Goal: Task Accomplishment & Management: Use online tool/utility

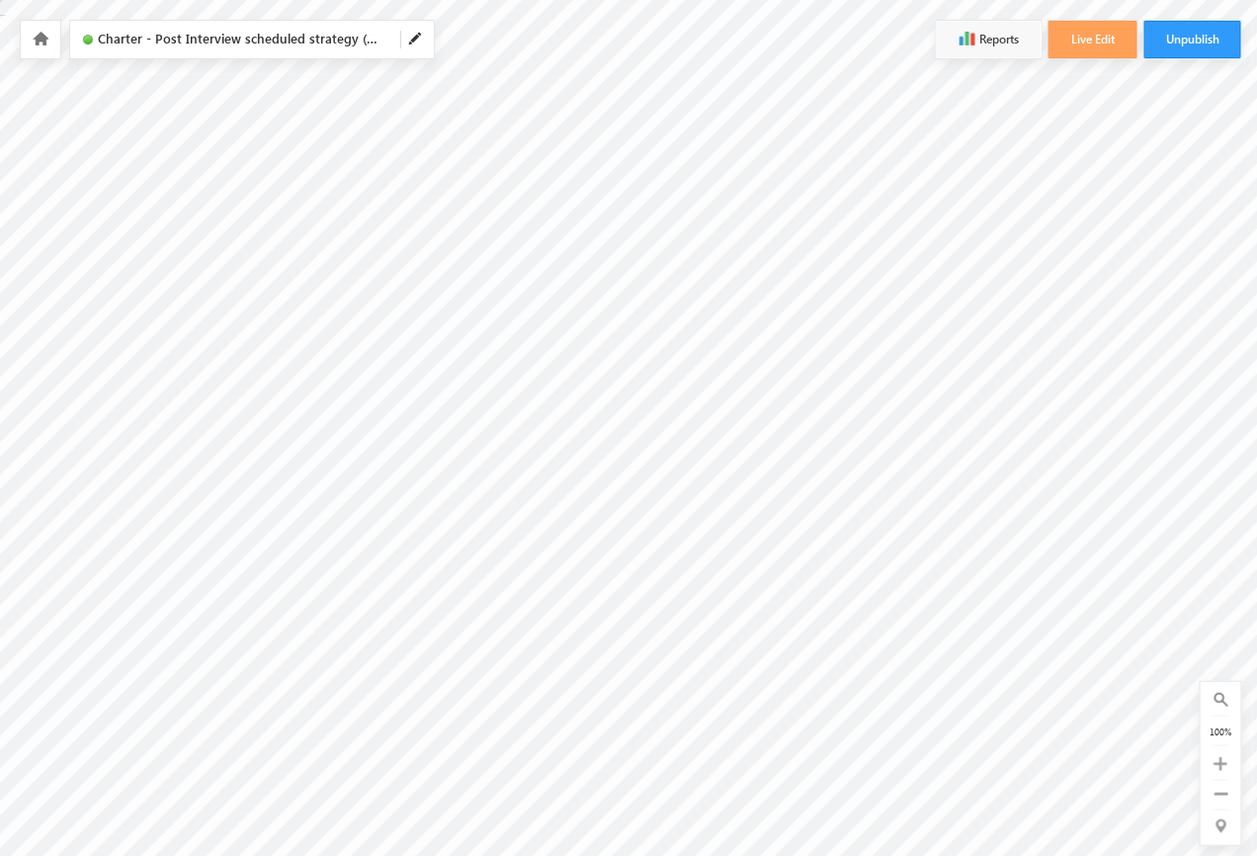
click at [1227, 752] on div at bounding box center [1220, 763] width 25 height 23
click at [1225, 781] on div "0 of 0 100%" at bounding box center [1221, 763] width 41 height 163
click at [1235, 742] on div "0 of 0 100%" at bounding box center [1221, 763] width 41 height 163
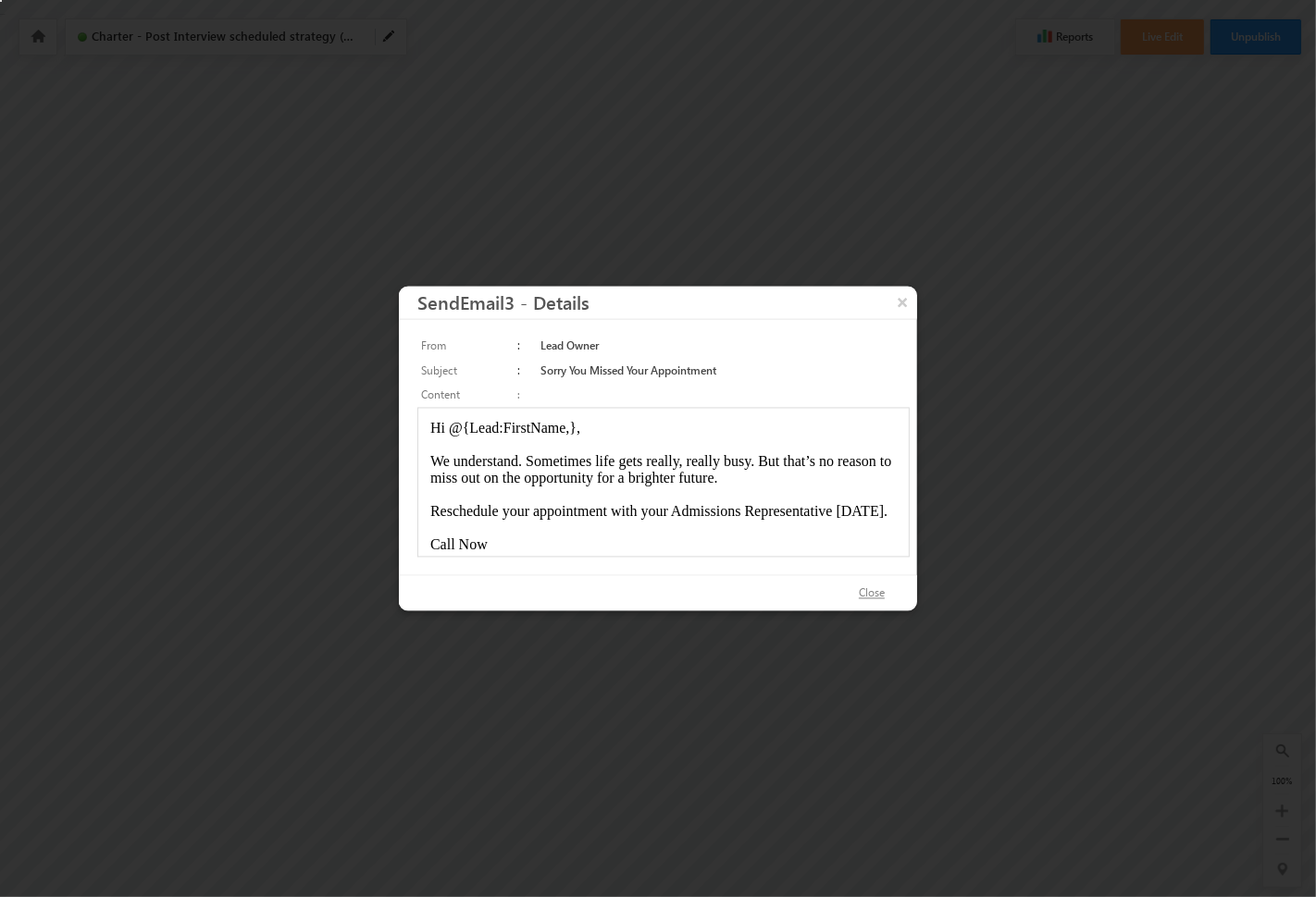
click at [873, 598] on button "Close" at bounding box center [871, 595] width 63 height 27
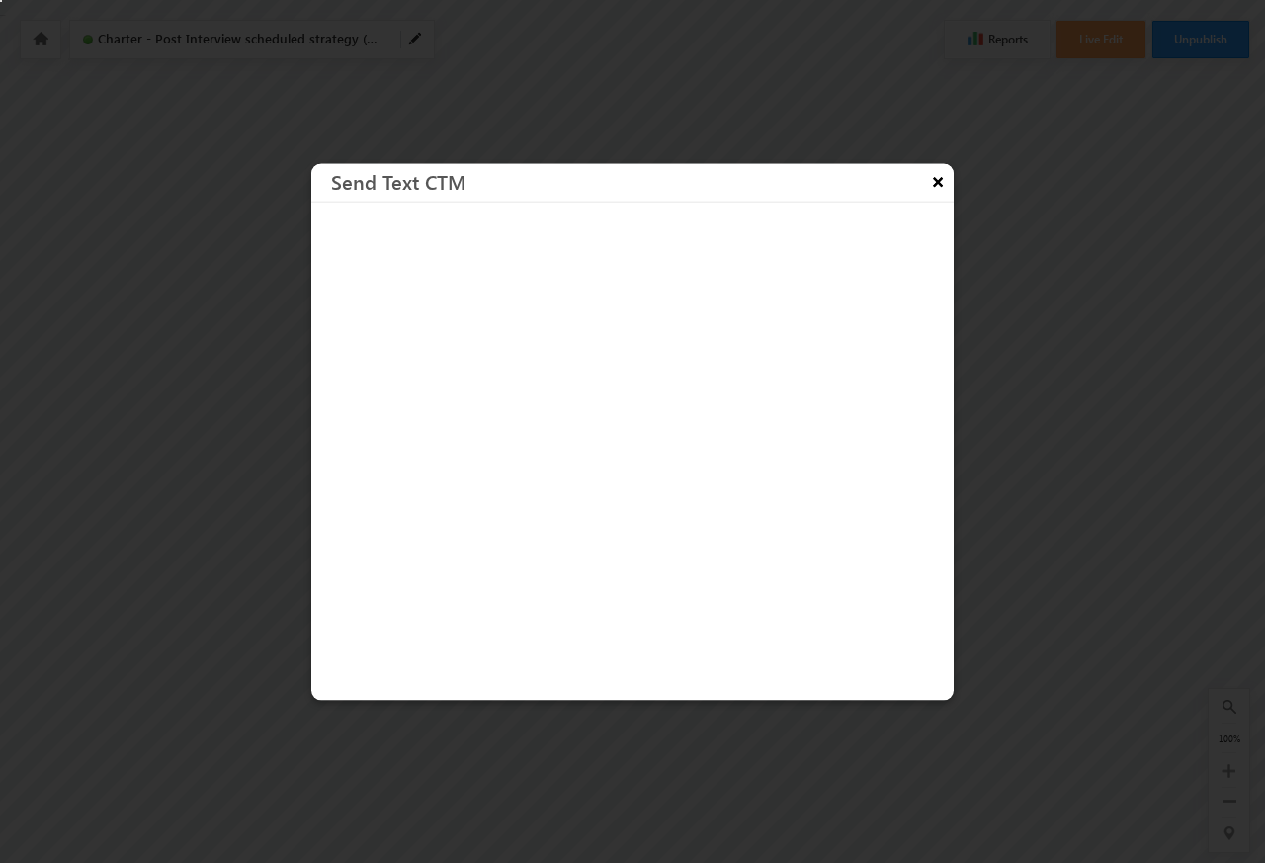
click at [937, 181] on button "×" at bounding box center [938, 180] width 32 height 35
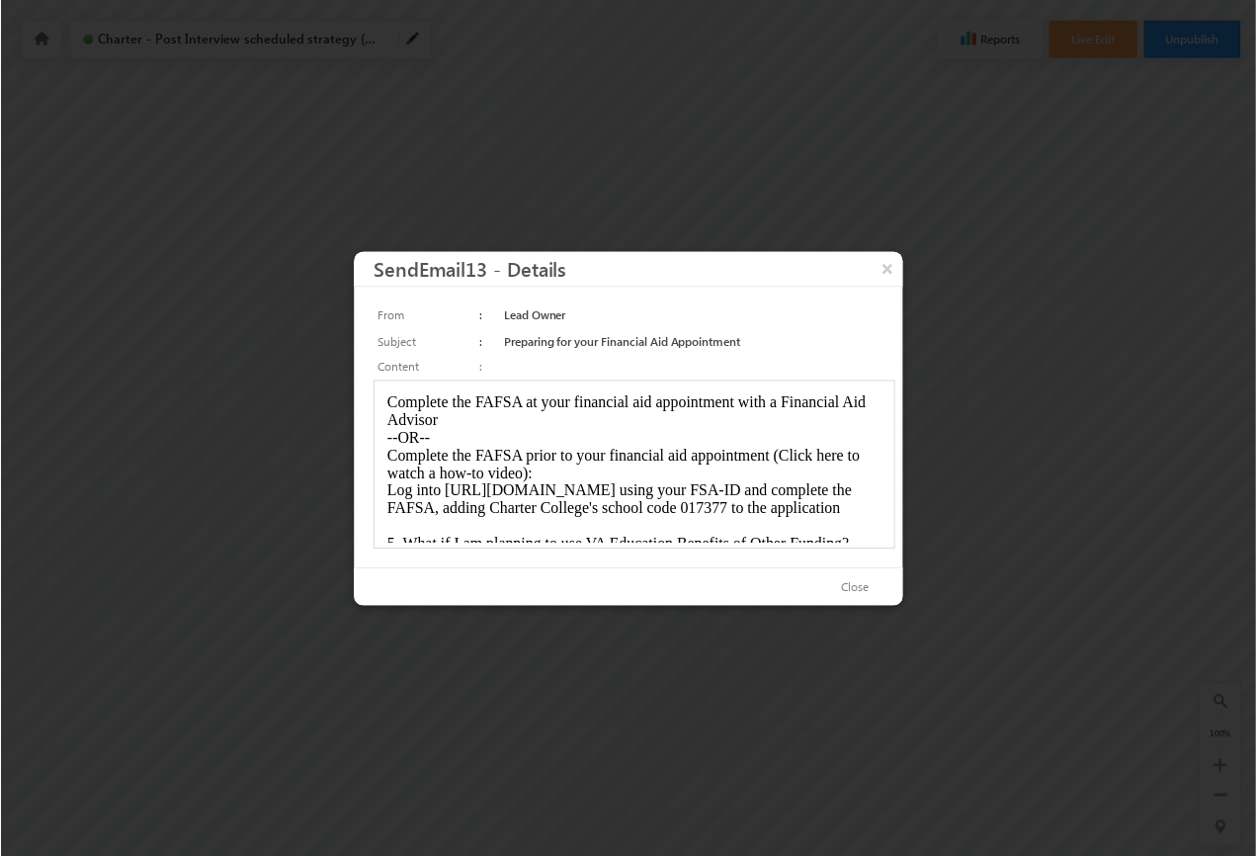
scroll to position [1043, 0]
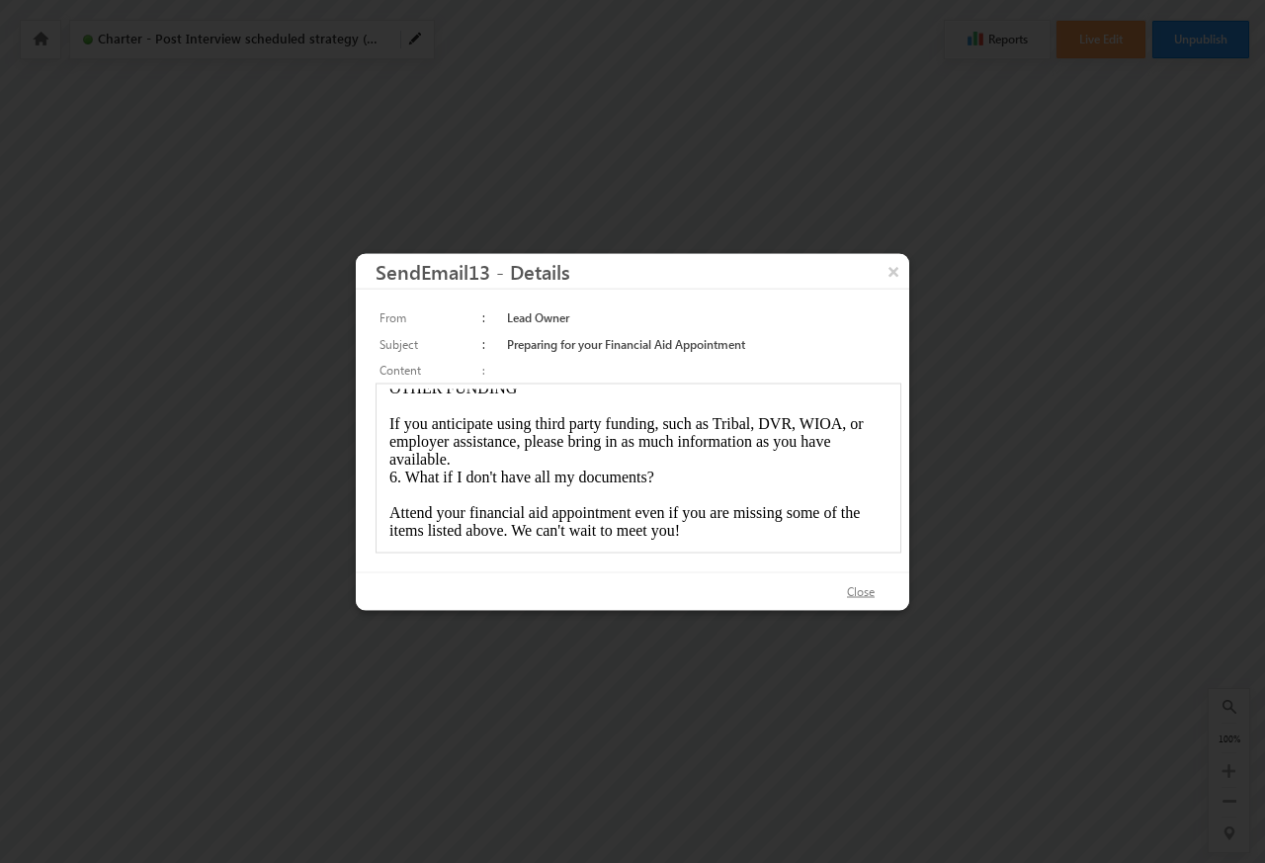
click at [857, 592] on button "Close" at bounding box center [860, 591] width 67 height 29
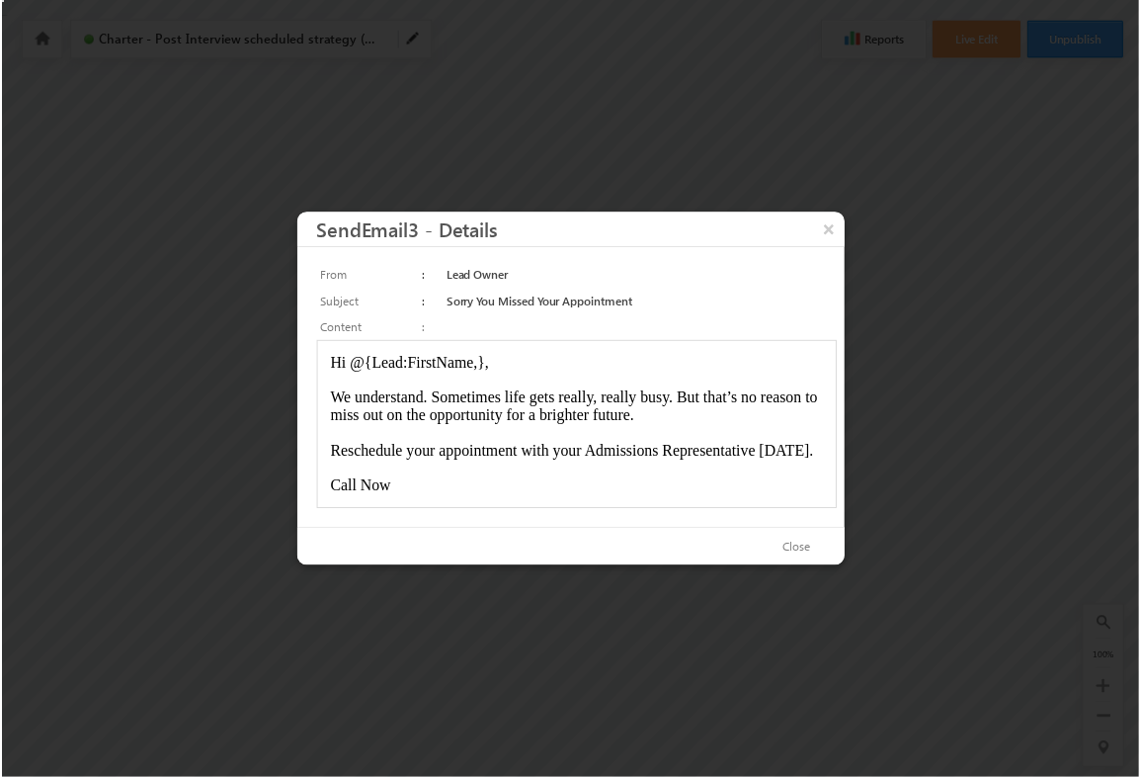
scroll to position [0, 0]
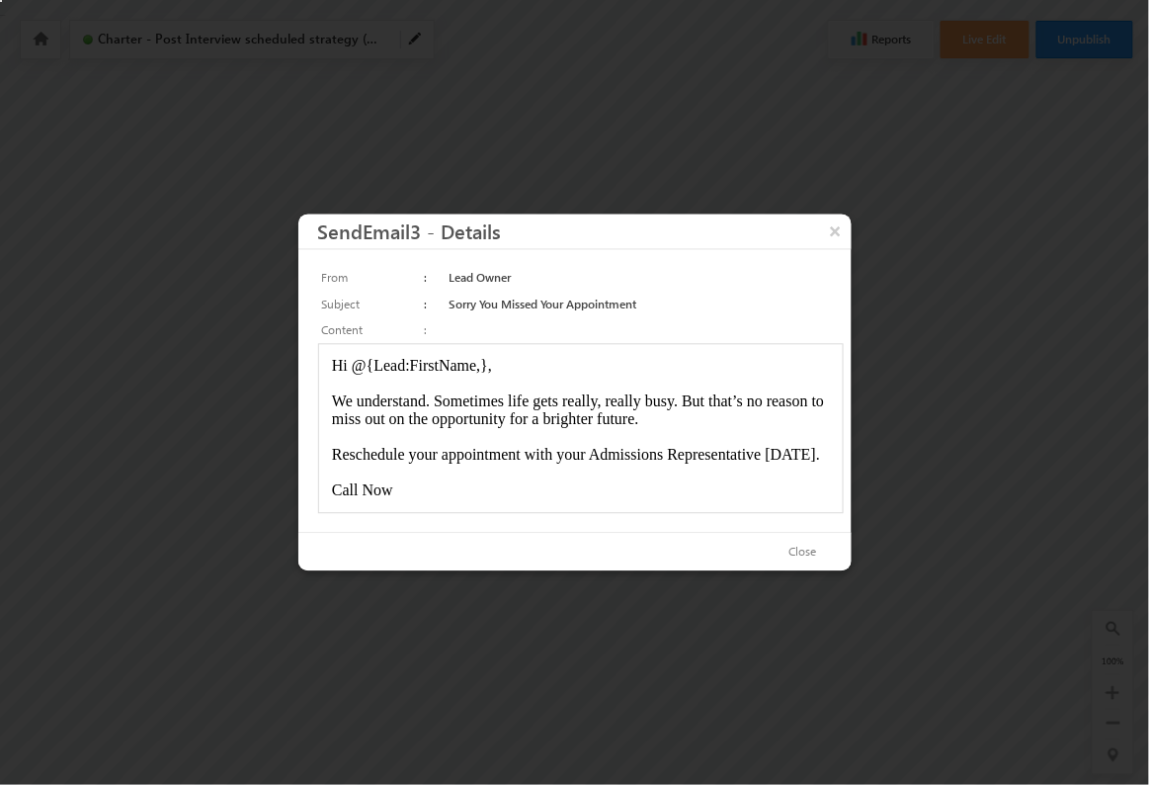
click at [805, 529] on div "From : Lead Owner Subject : Sorry You Missed Your Appointment Content :" at bounding box center [574, 391] width 553 height 283
click at [799, 552] on button "Close" at bounding box center [803, 553] width 67 height 29
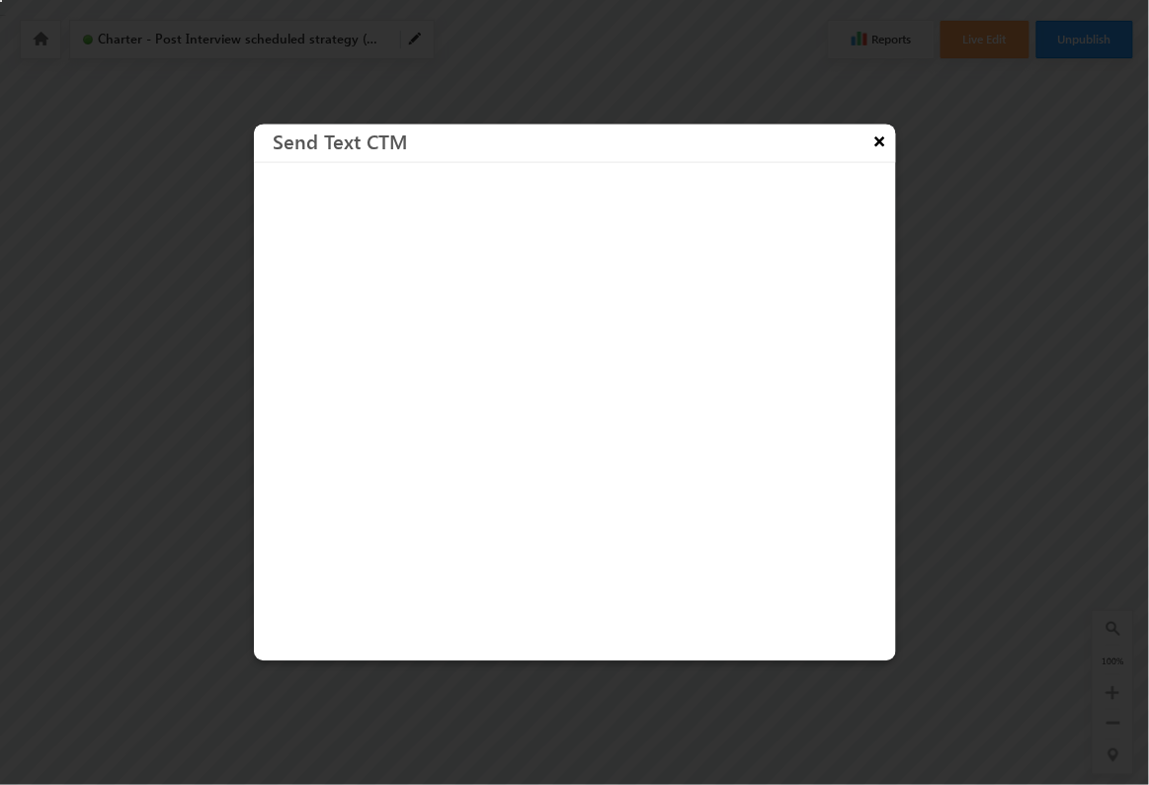
click at [879, 139] on button "×" at bounding box center [881, 141] width 32 height 35
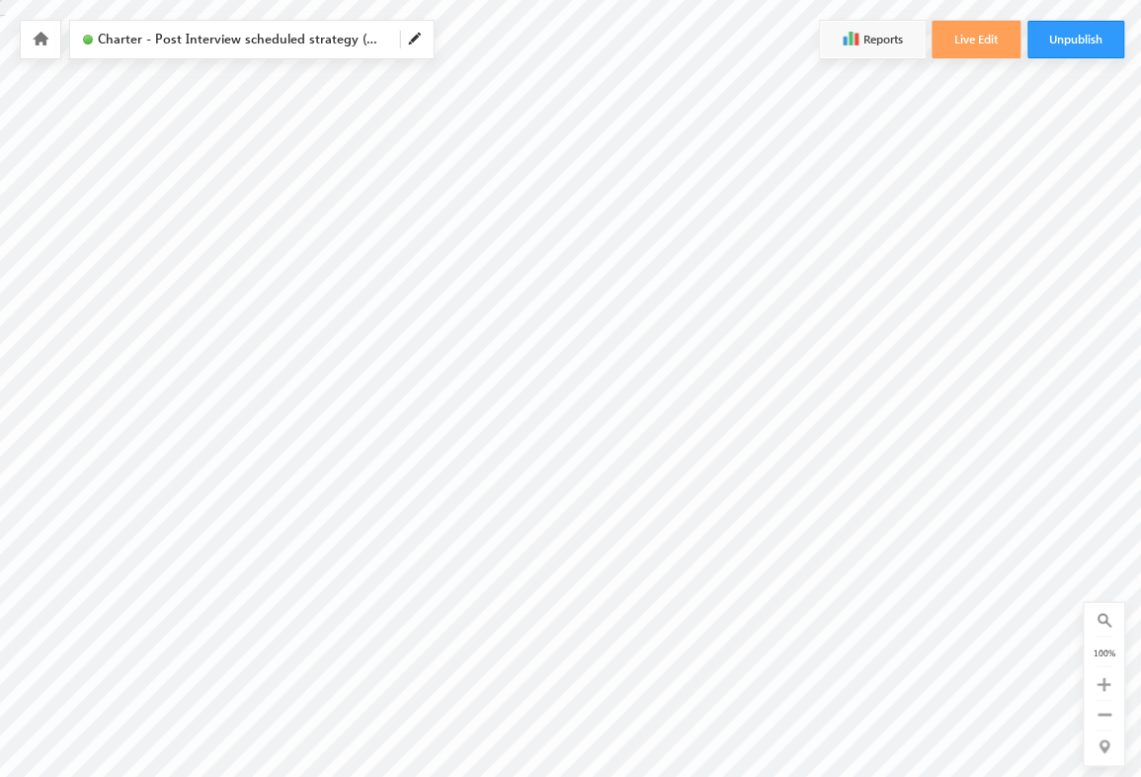
scroll to position [539, 0]
click at [1108, 652] on div "100%" at bounding box center [1105, 652] width 25 height 18
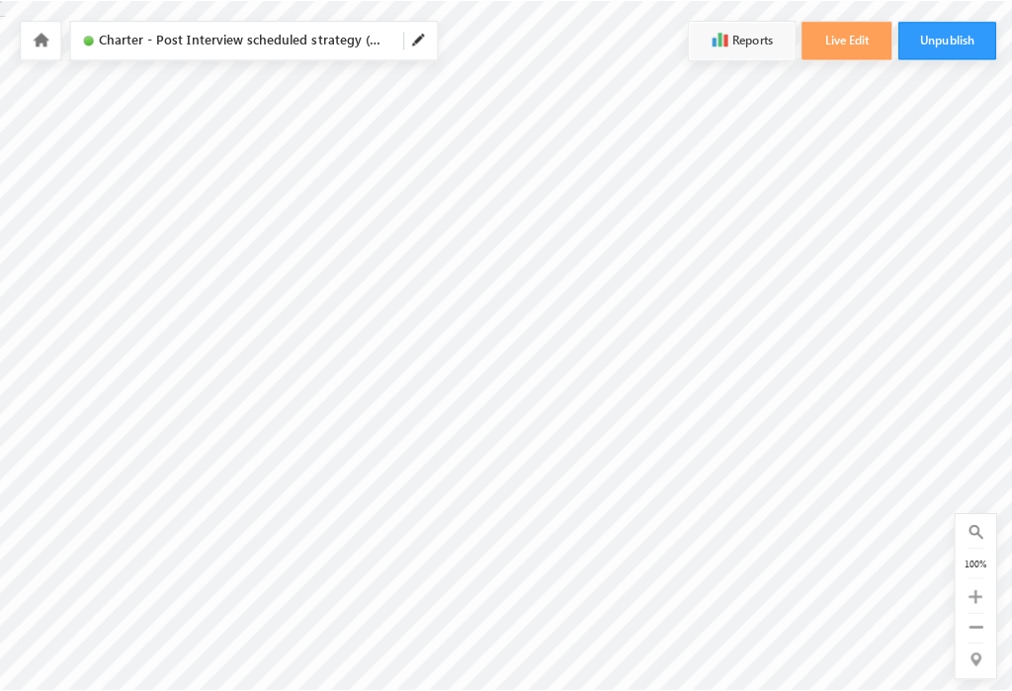
scroll to position [569, 0]
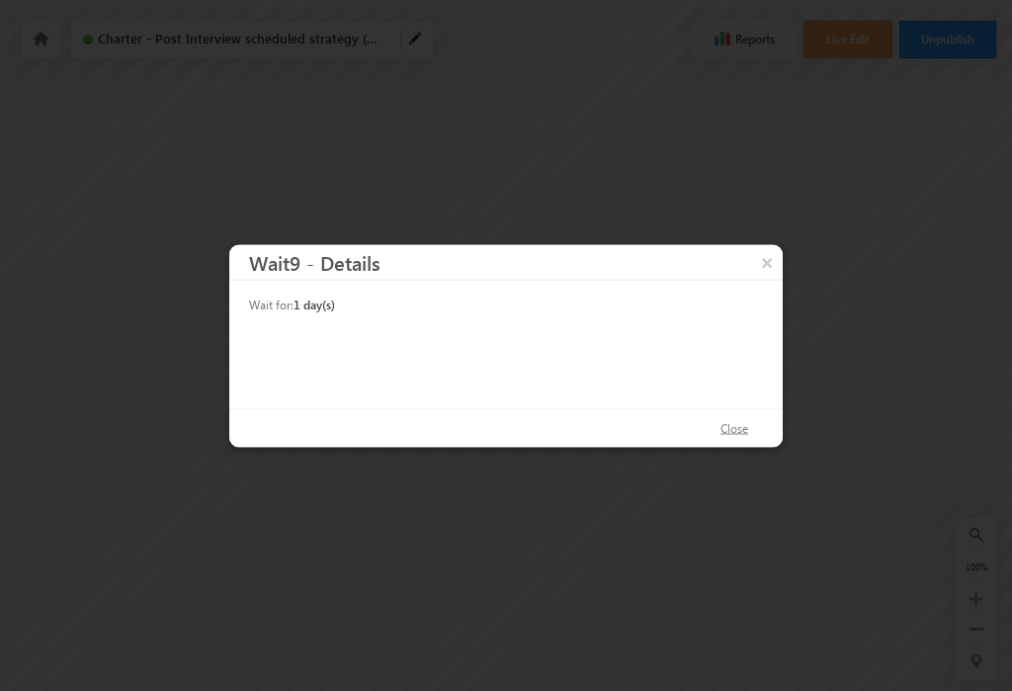
click at [732, 433] on button "Close" at bounding box center [734, 428] width 67 height 29
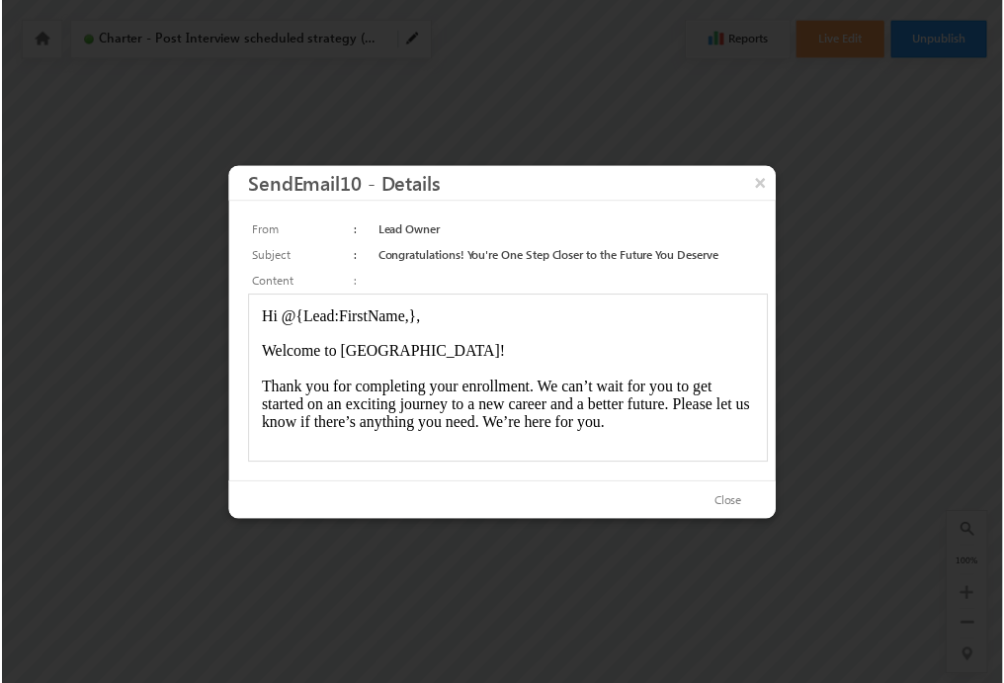
scroll to position [53, 0]
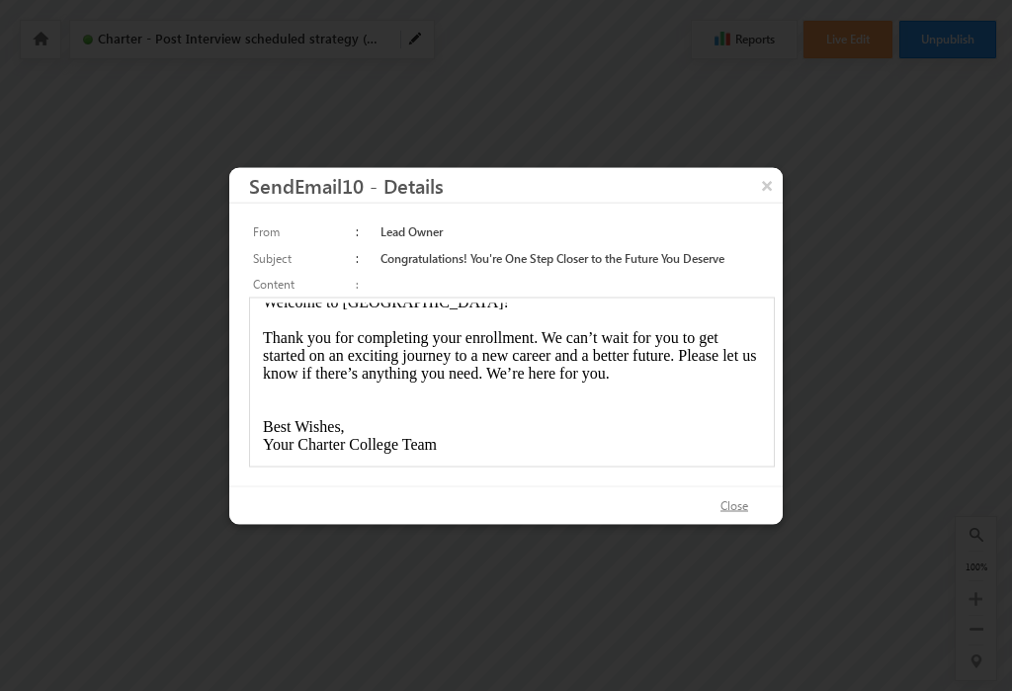
click at [733, 505] on button "Close" at bounding box center [734, 505] width 67 height 29
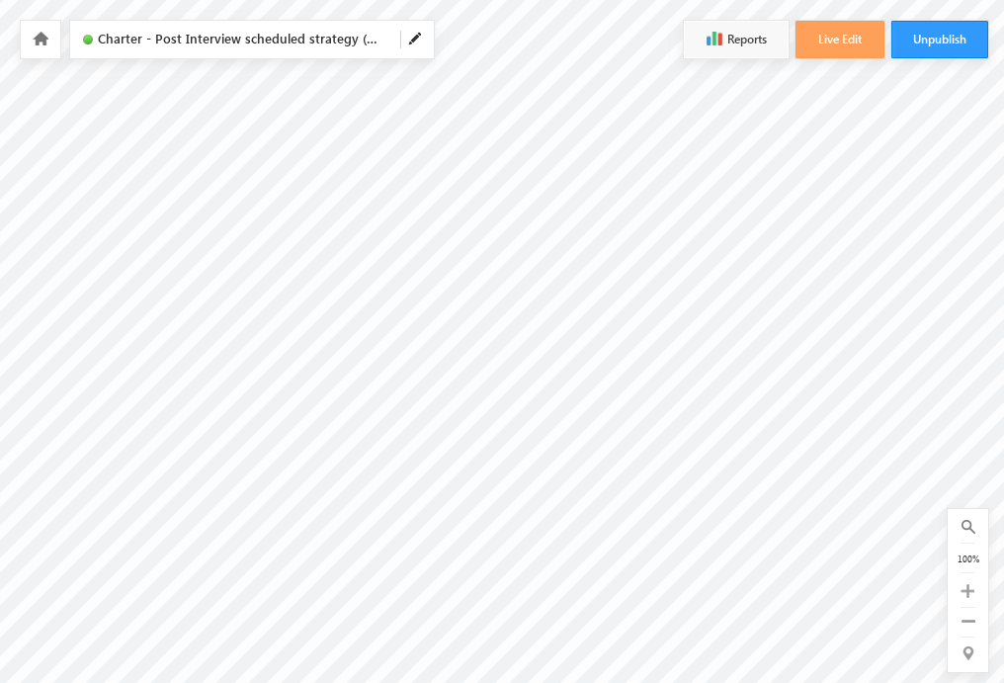
scroll to position [0, 0]
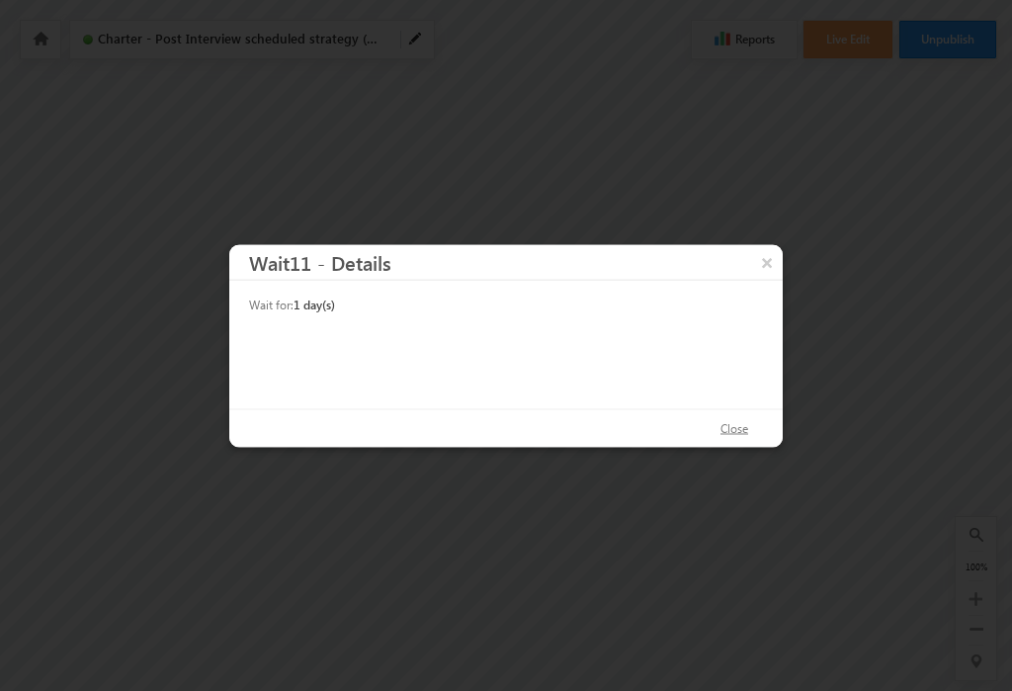
click at [732, 433] on button "Close" at bounding box center [734, 428] width 67 height 29
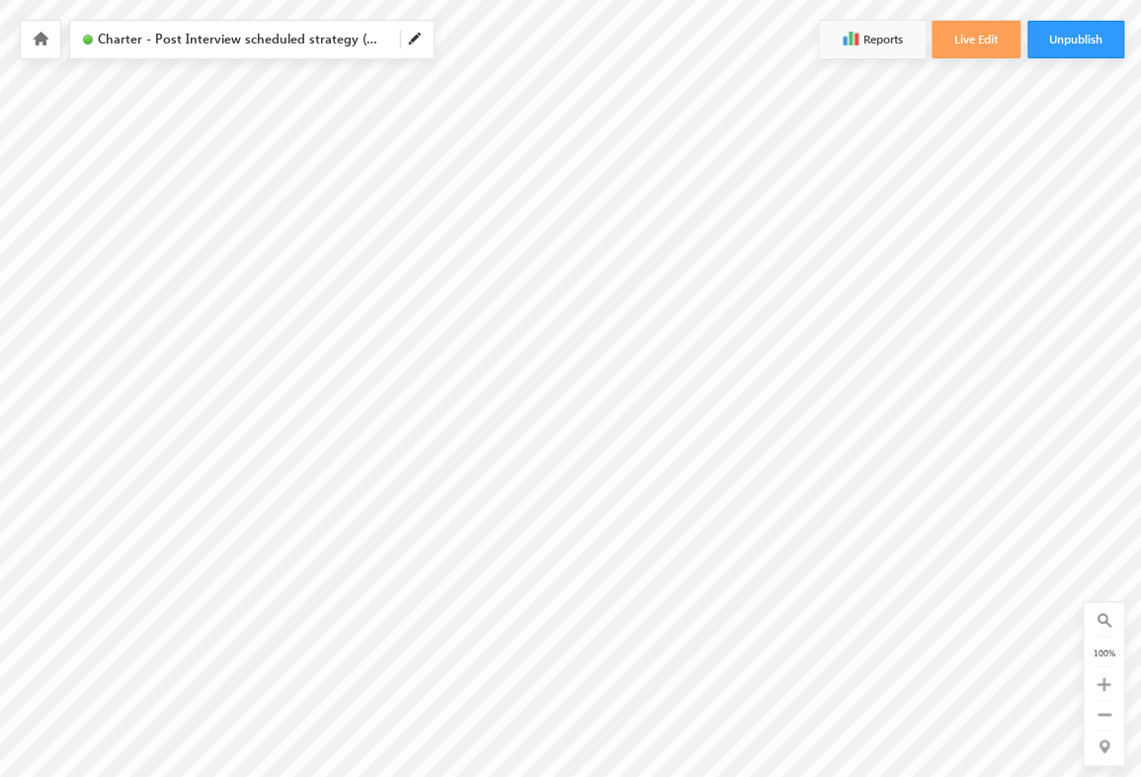
scroll to position [754, 0]
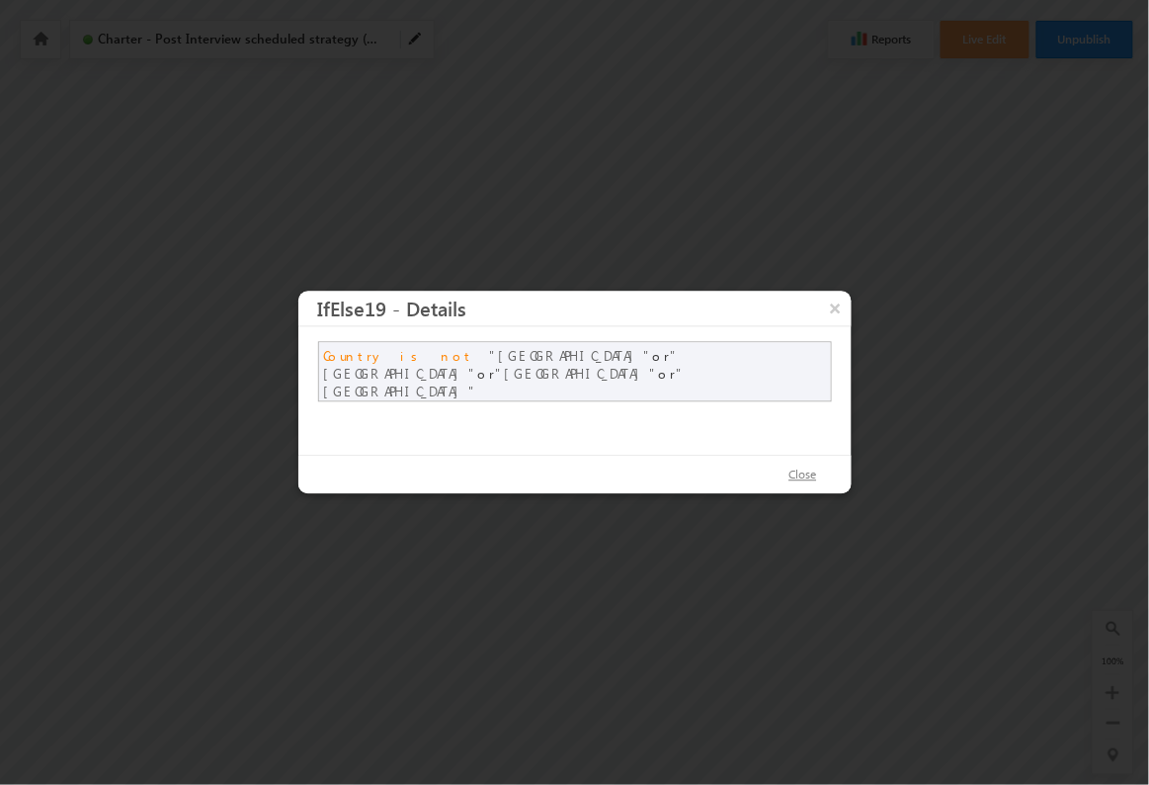
click at [807, 476] on button "Close" at bounding box center [803, 475] width 67 height 29
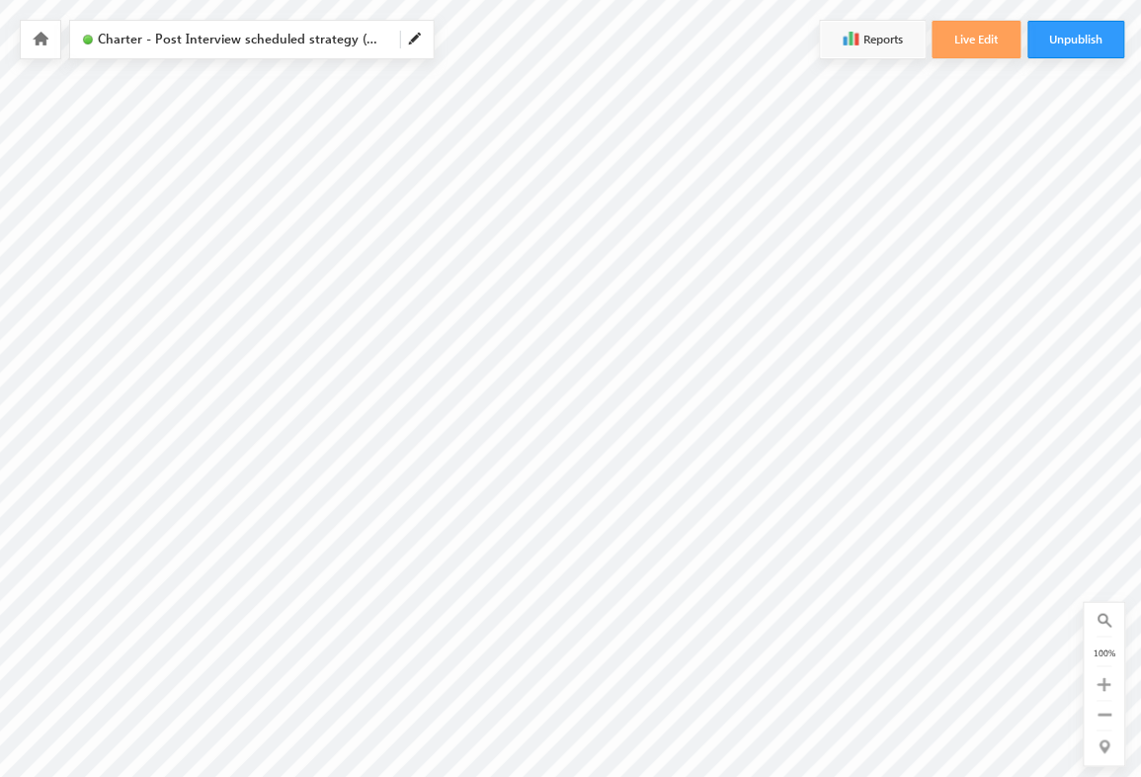
click at [1111, 678] on icon at bounding box center [1105, 685] width 14 height 14
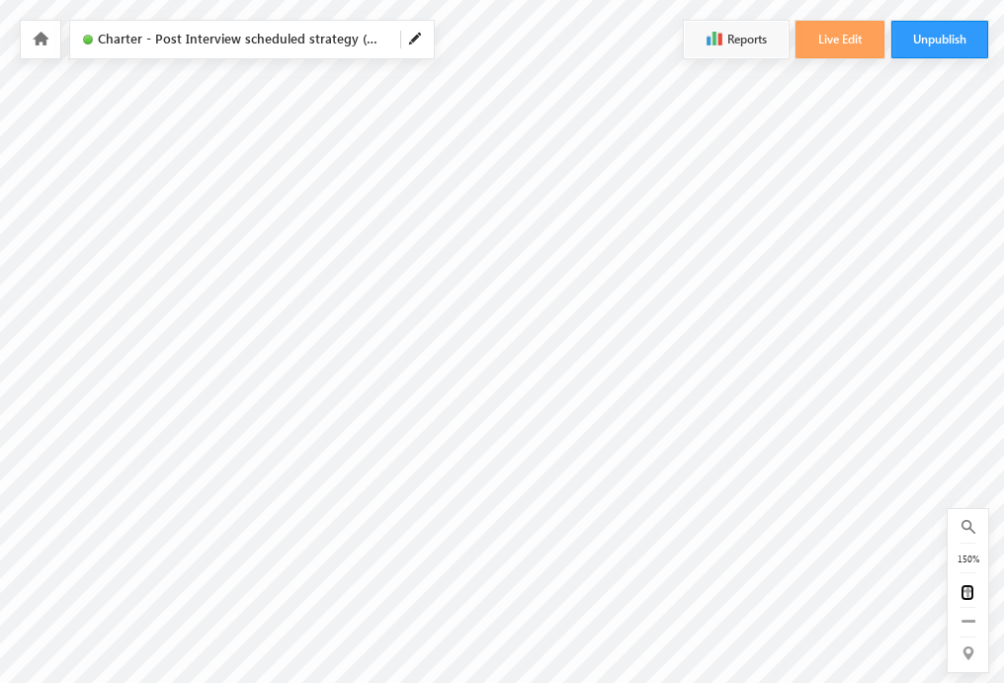
scroll to position [1233, 3583]
click at [229, 32] on span "Charter - Post Interview scheduled strategy (Published)" at bounding box center [241, 39] width 287 height 19
click at [211, 41] on span "Charter - Post Interview scheduled strategy (Published)" at bounding box center [241, 39] width 287 height 19
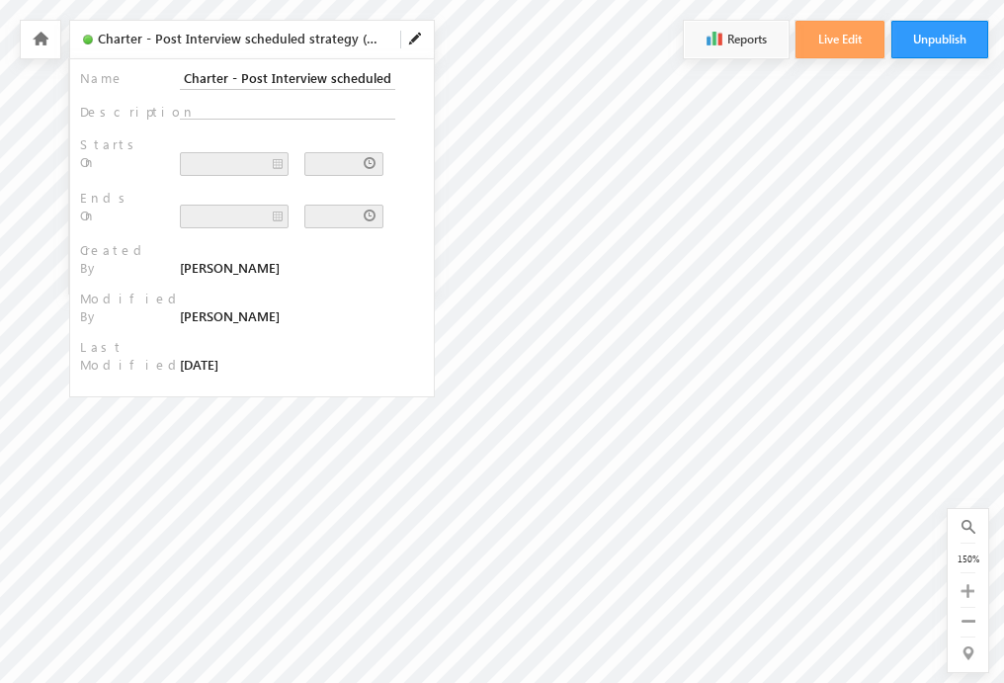
scroll to position [1138, 3583]
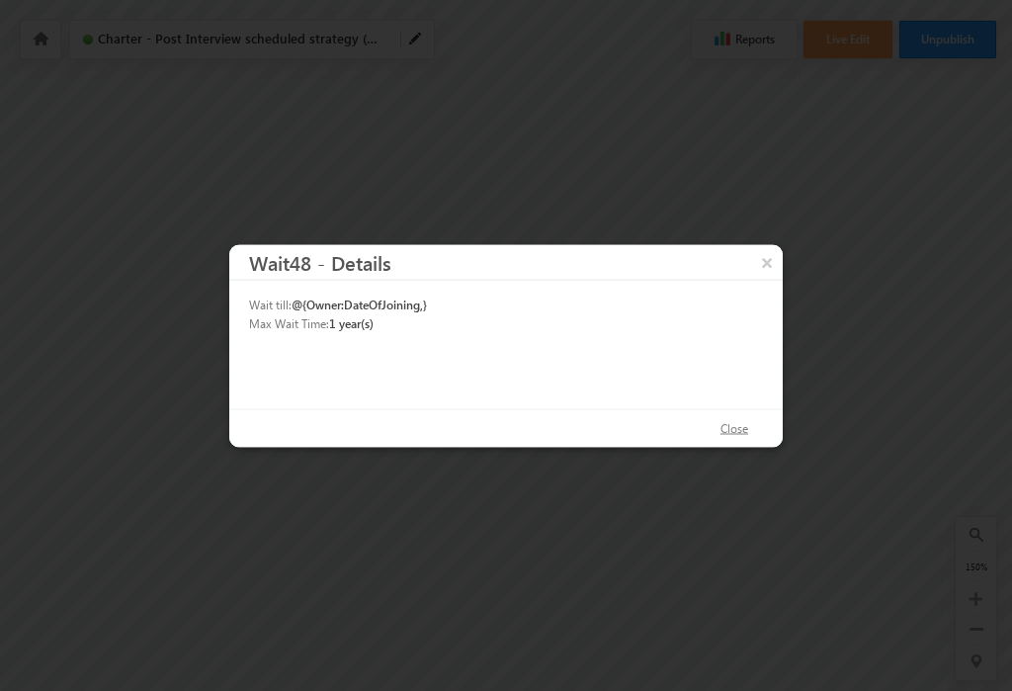
click at [739, 433] on button "Close" at bounding box center [734, 428] width 67 height 29
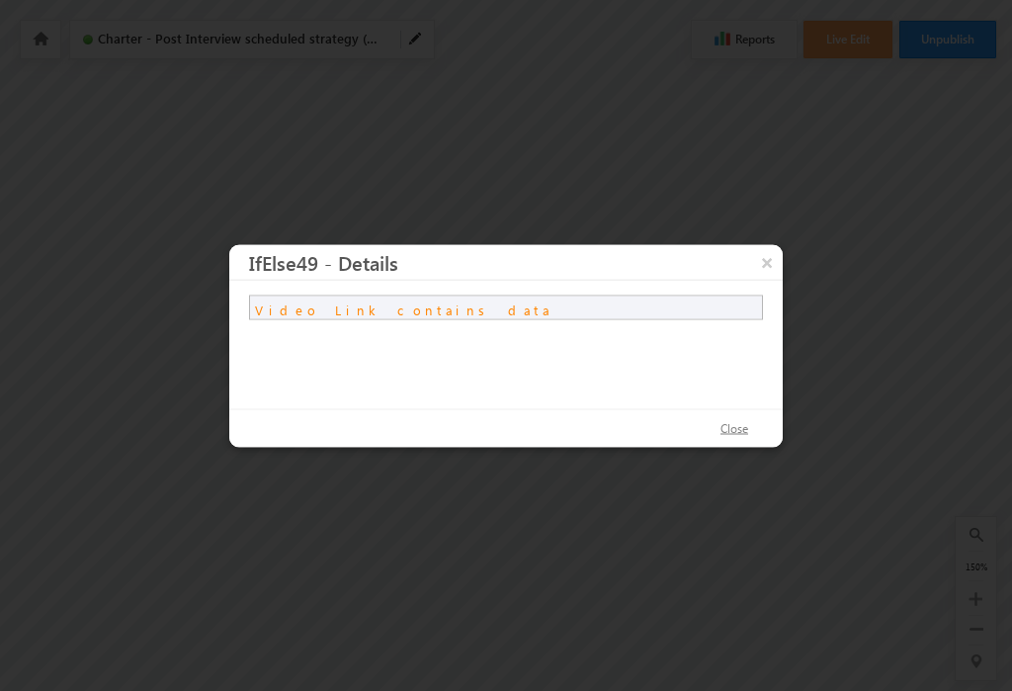
click at [737, 433] on button "Close" at bounding box center [734, 428] width 67 height 29
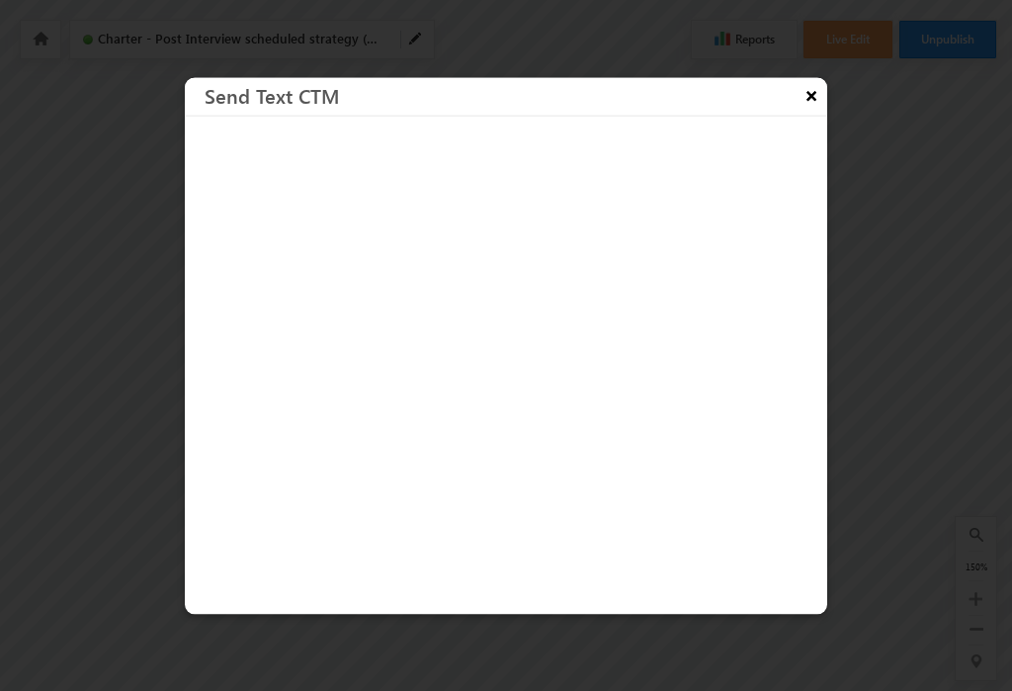
click at [809, 96] on button "×" at bounding box center [811, 94] width 32 height 35
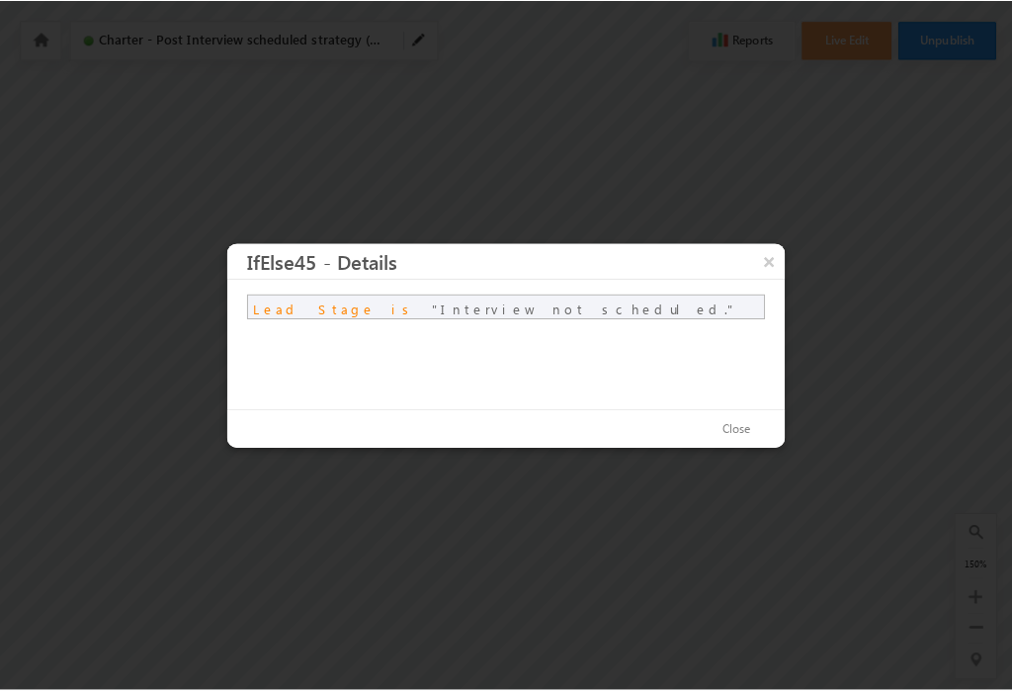
scroll to position [2155, 2912]
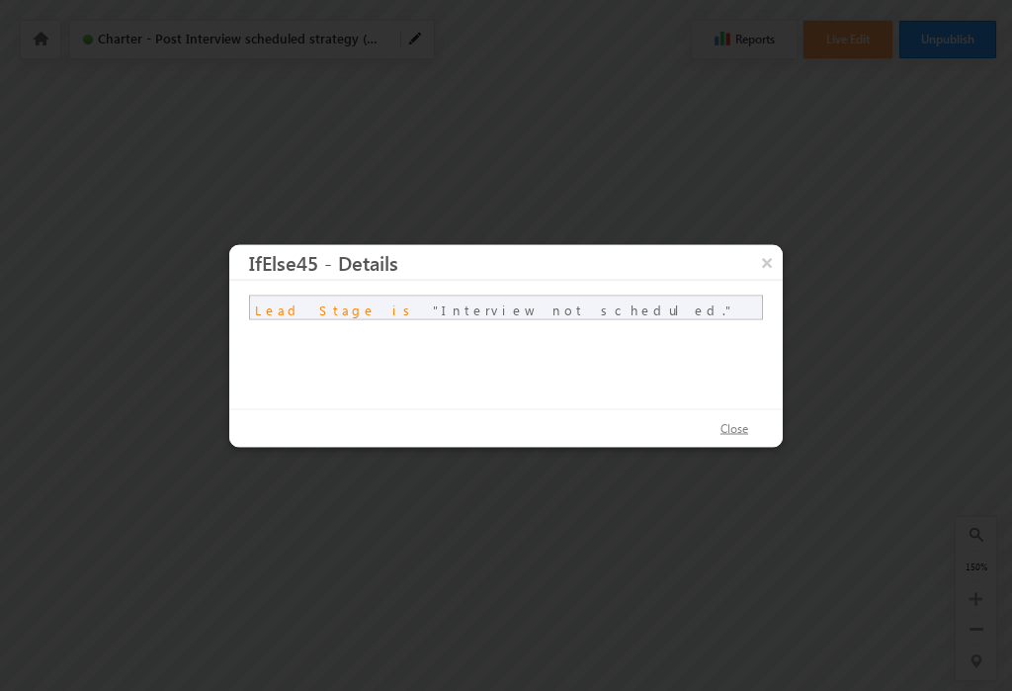
click at [735, 433] on button "Close" at bounding box center [734, 428] width 67 height 29
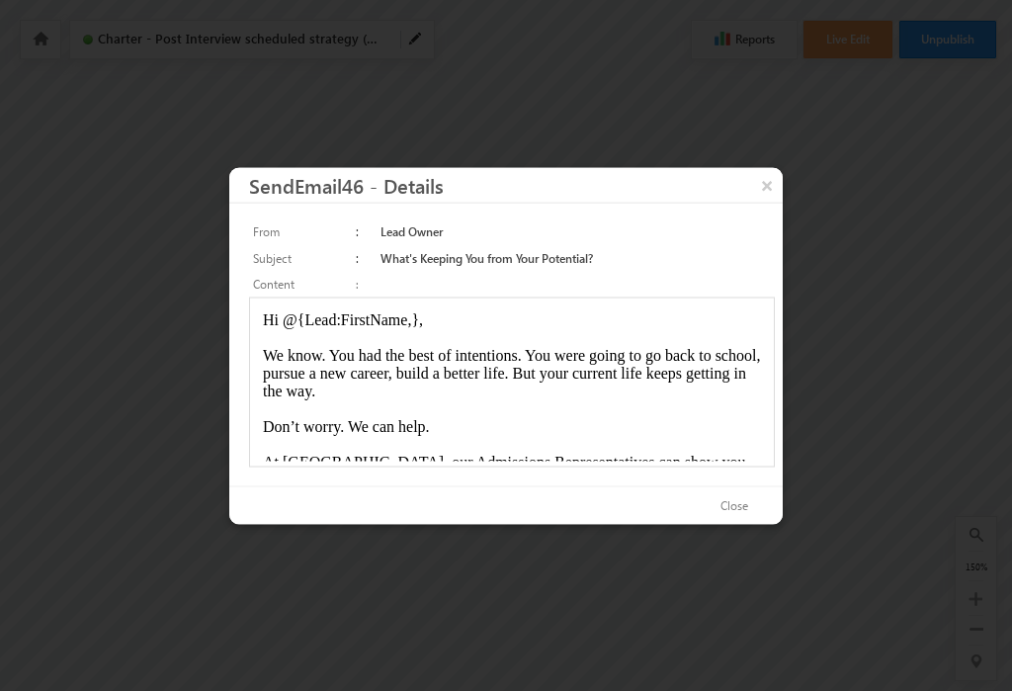
scroll to position [249, 0]
